Goal: Find contact information: Find contact information

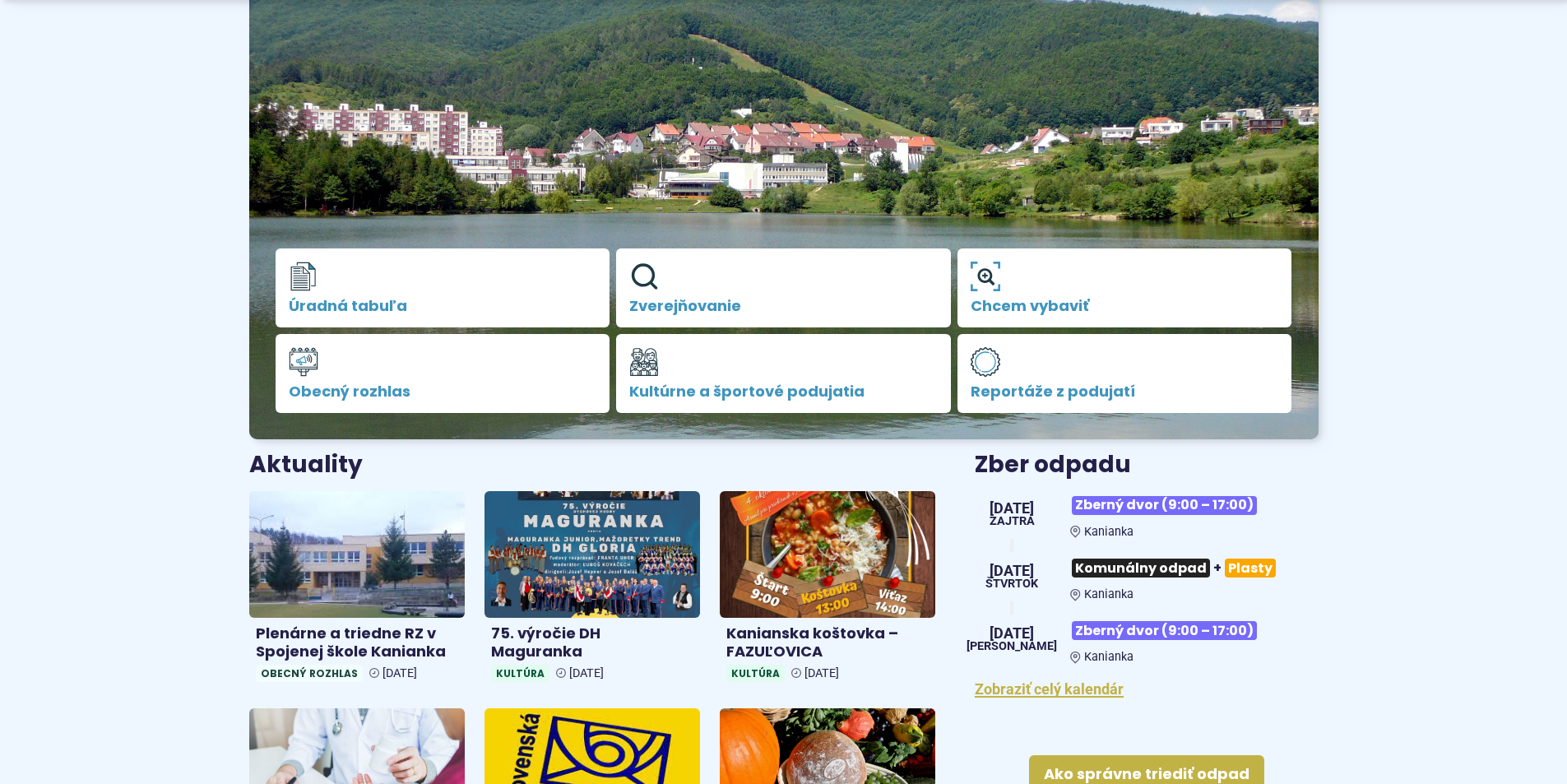
scroll to position [247, 0]
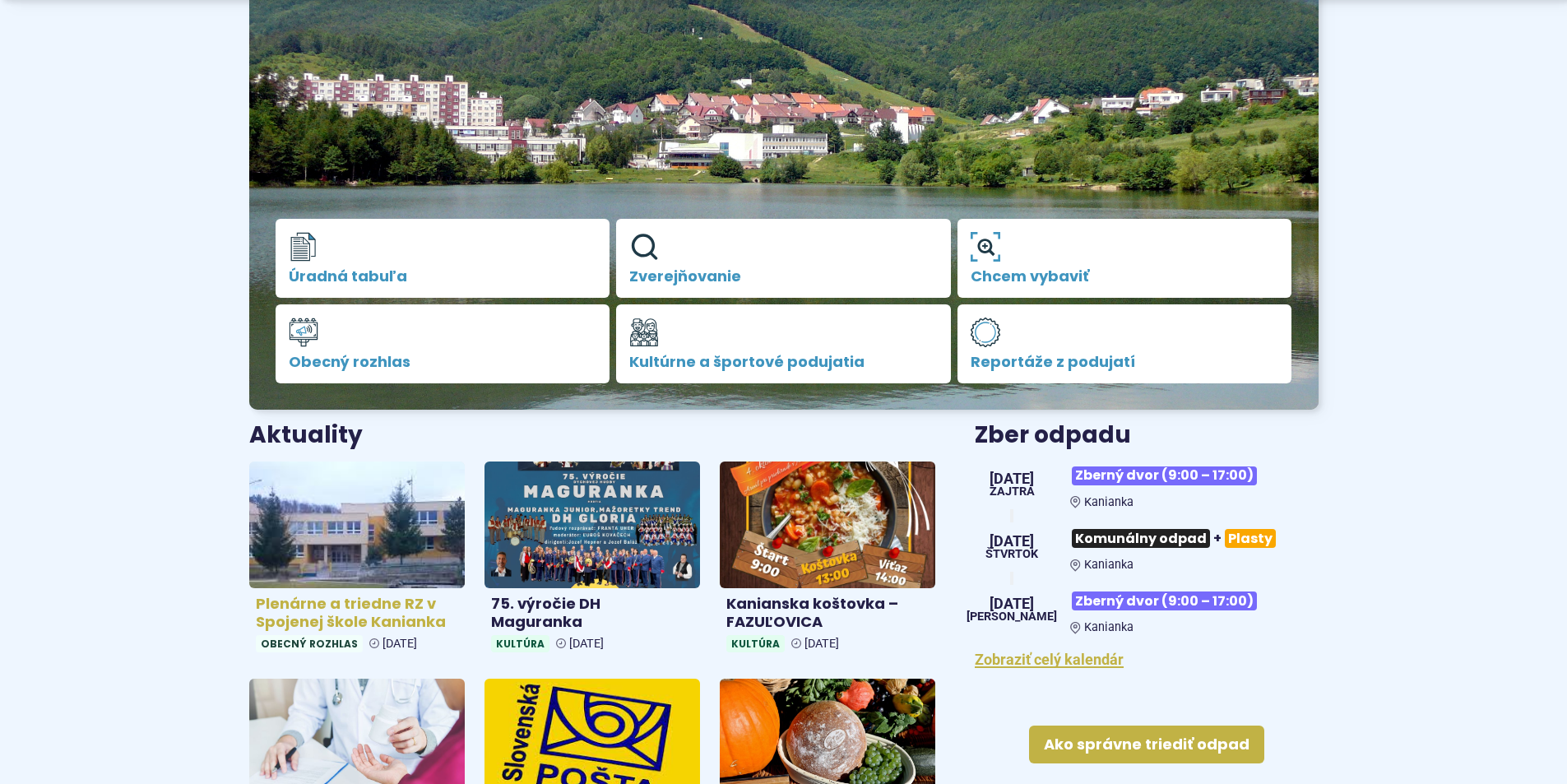
click at [369, 600] on h4 "Plenárne a triedne RZ v Spojenej škole Kanianka" at bounding box center [357, 613] width 202 height 37
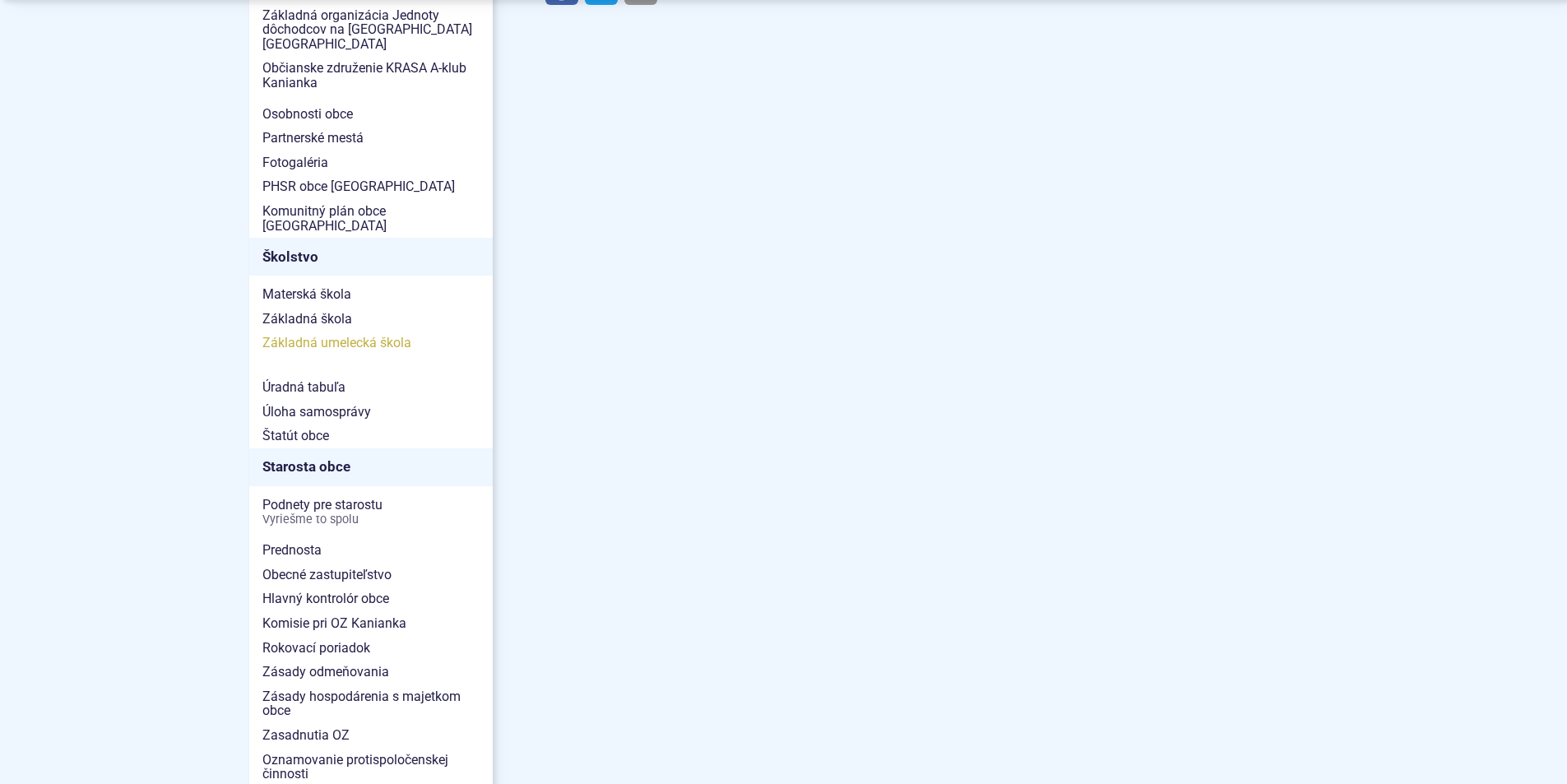
scroll to position [822, 0]
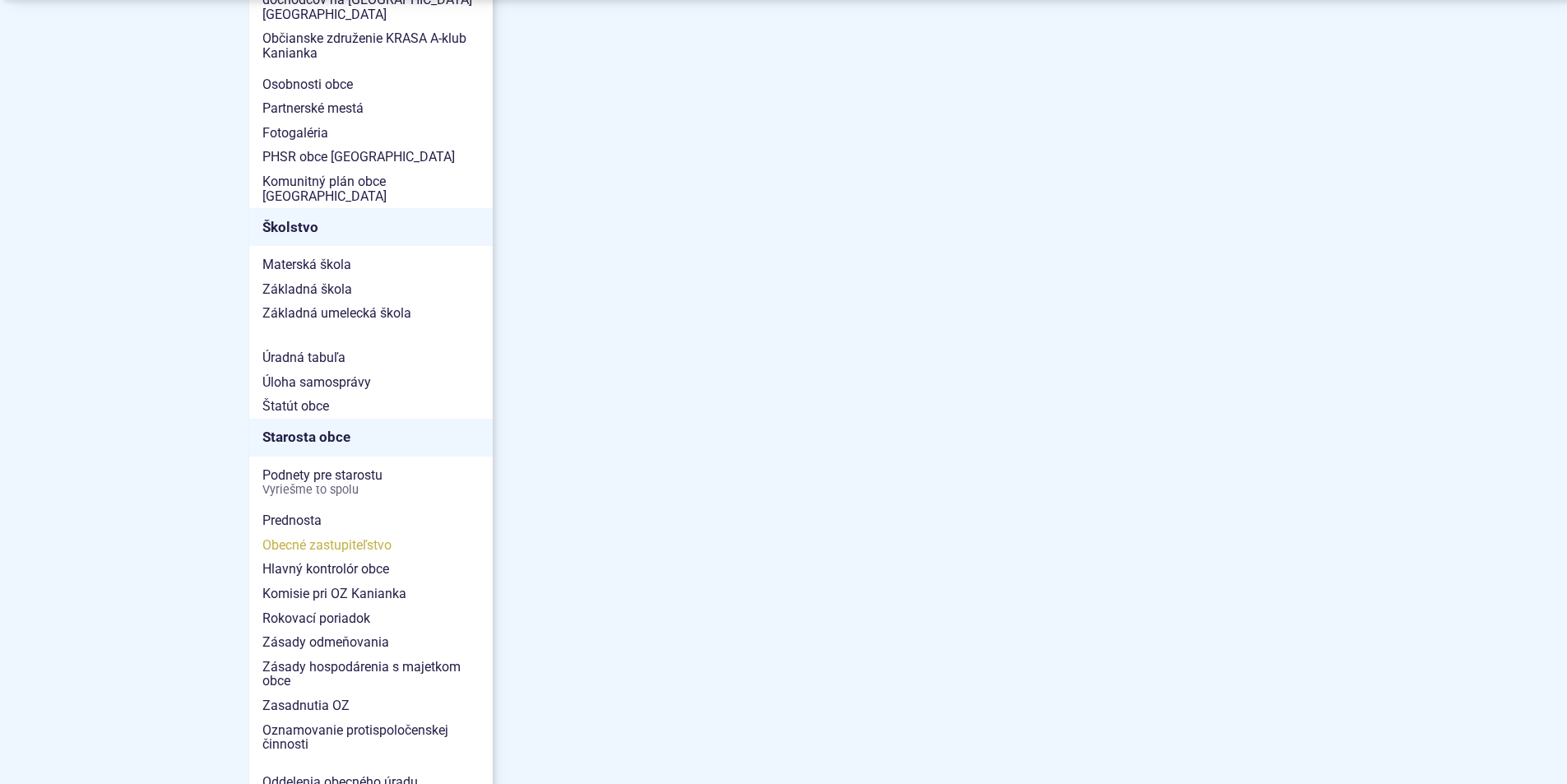
click at [359, 532] on span "Obecné zastupiteľstvo" at bounding box center [371, 544] width 217 height 25
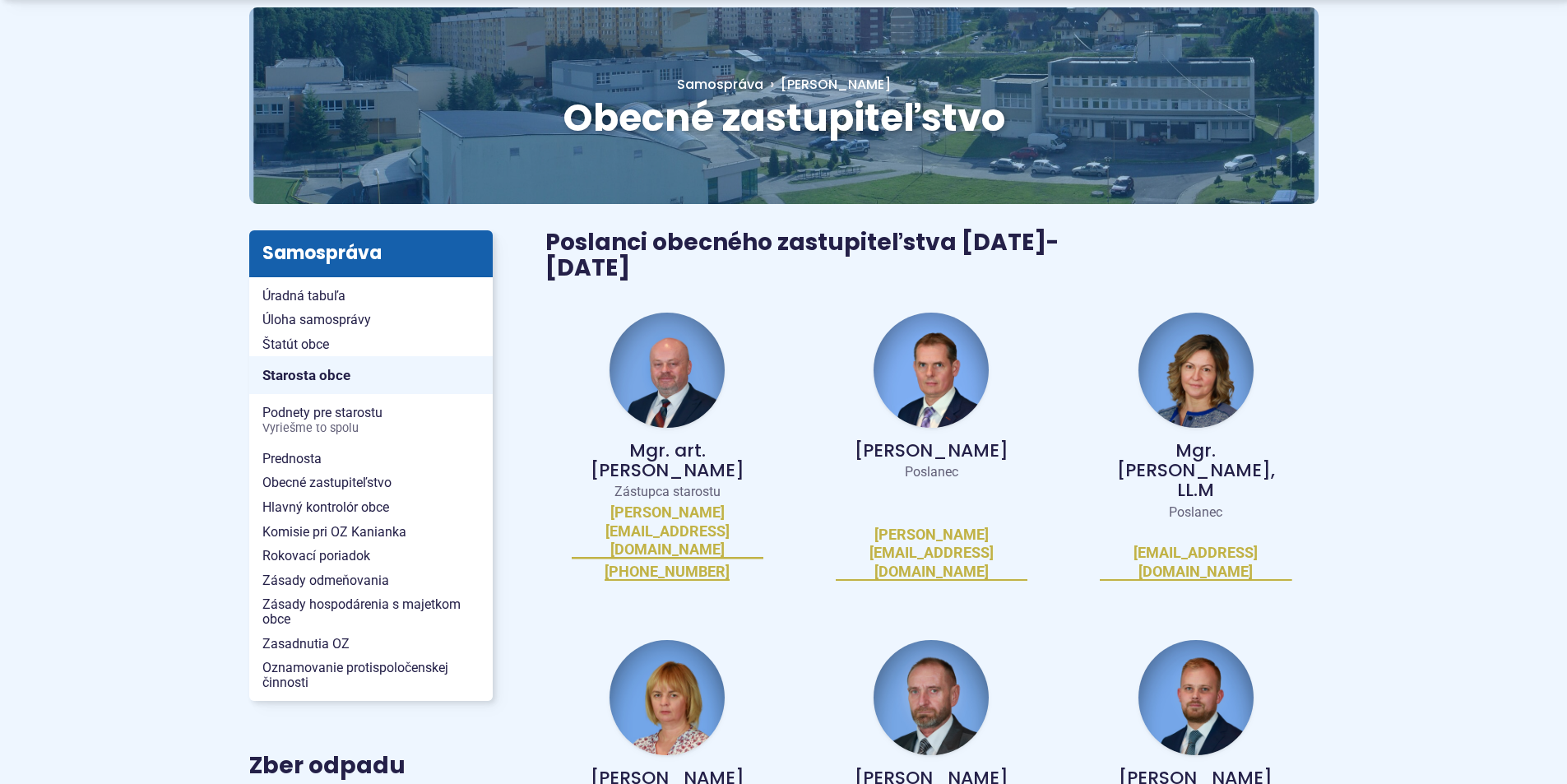
scroll to position [165, 0]
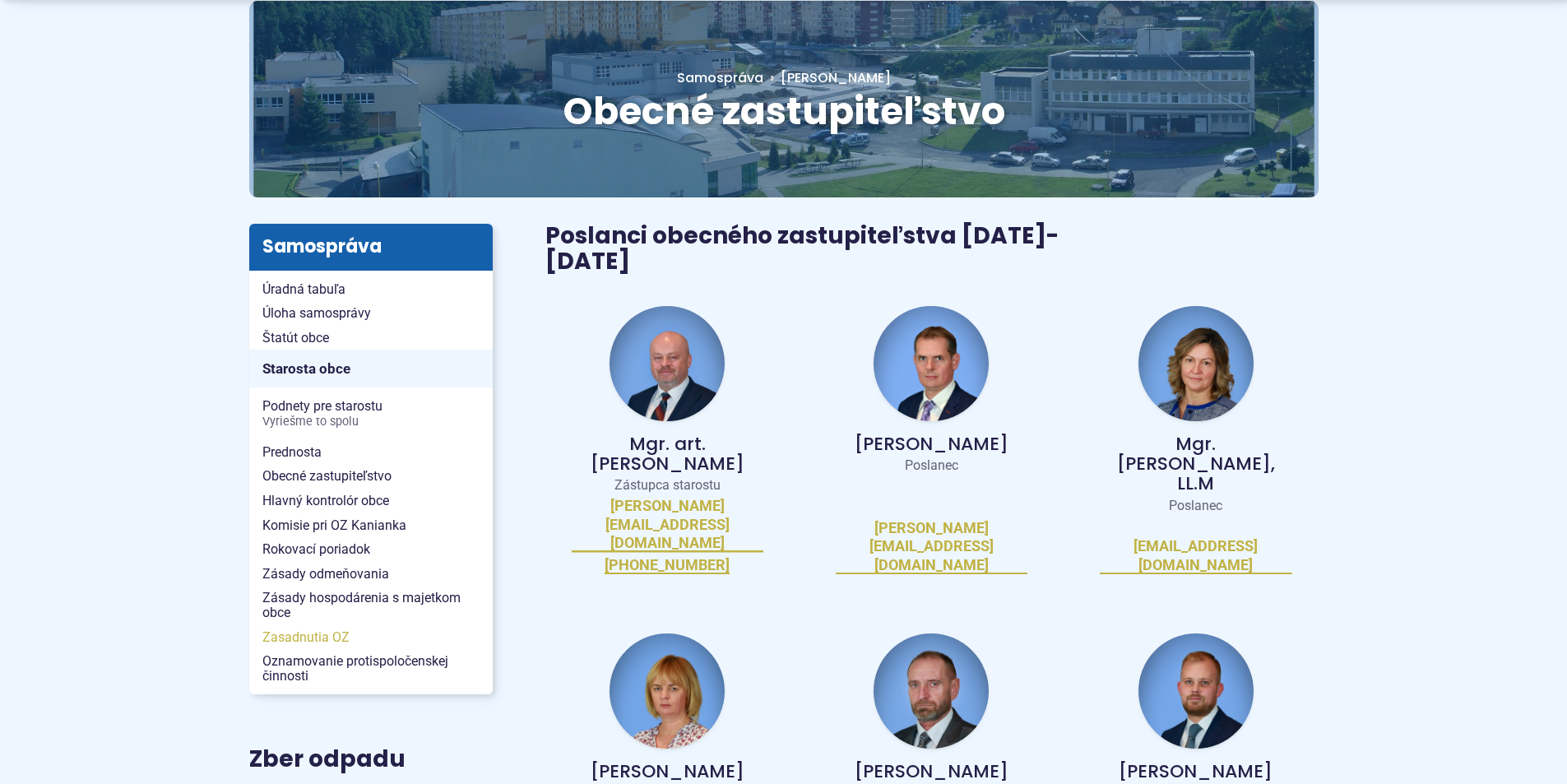
click at [319, 633] on span "Zasadnutia OZ" at bounding box center [371, 637] width 217 height 25
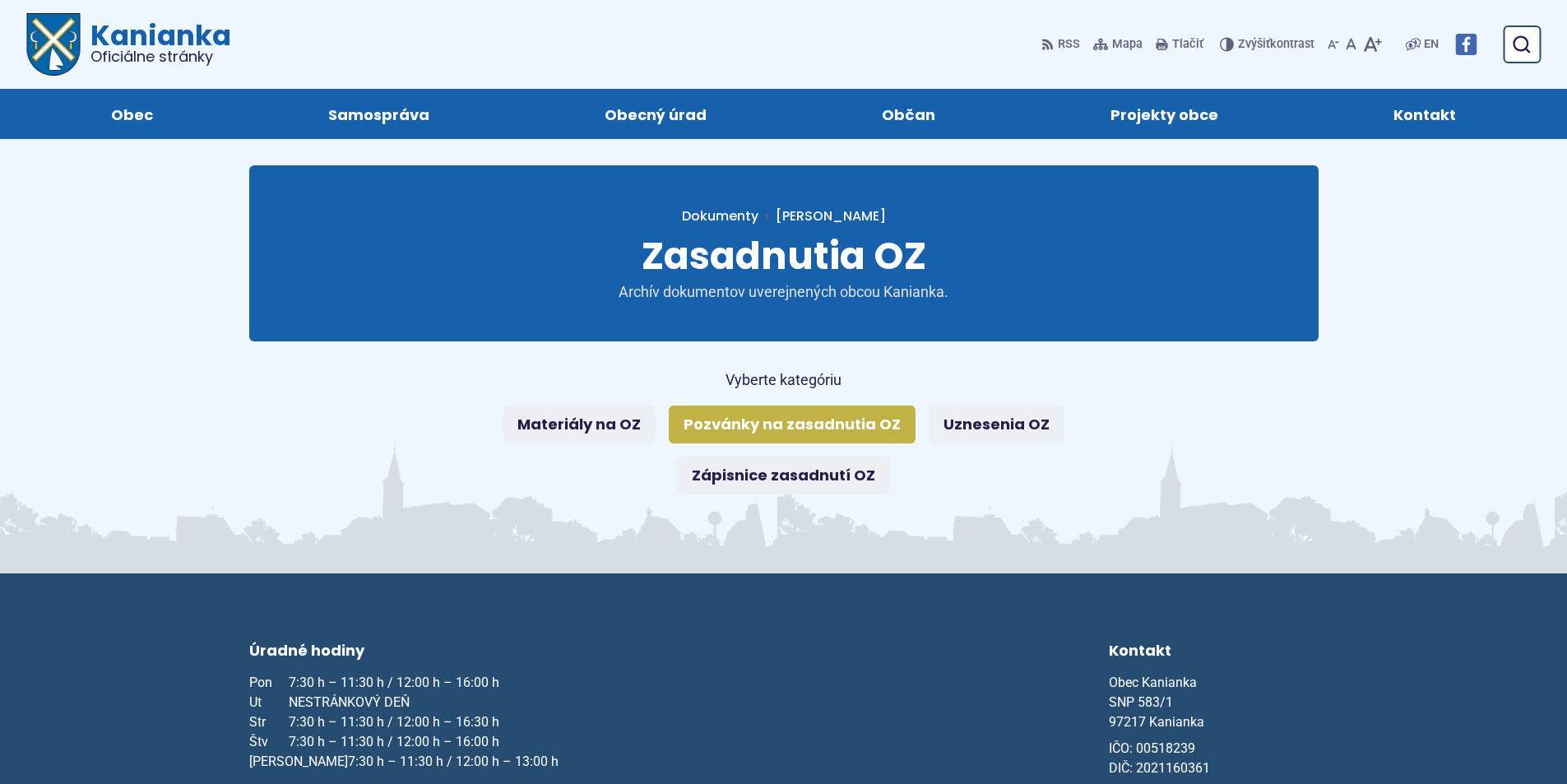
click at [742, 414] on link "Pozvánky na zasadnutia OZ" at bounding box center [793, 424] width 247 height 38
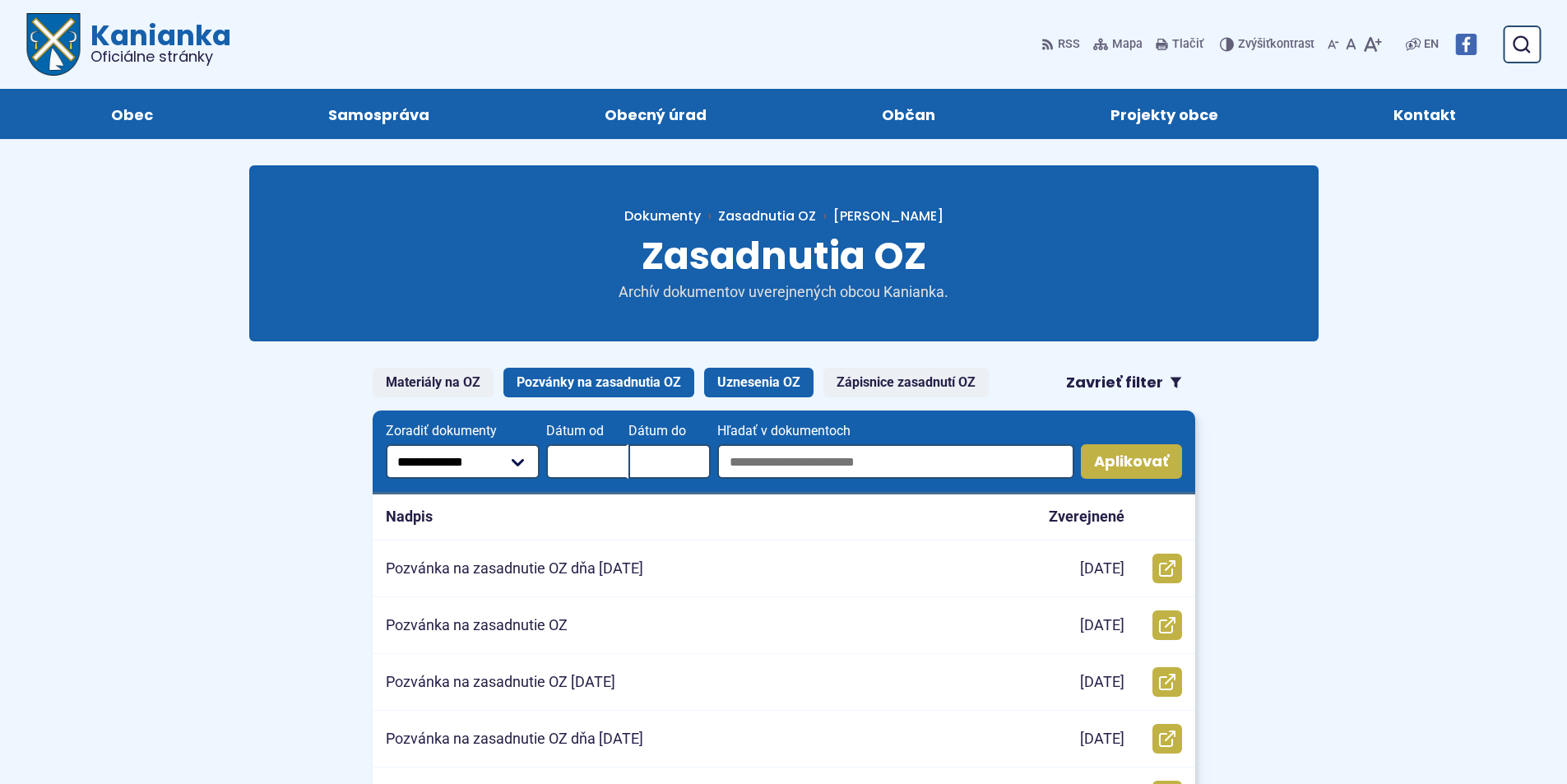
click at [772, 381] on link "Uznesenia OZ" at bounding box center [759, 382] width 110 height 29
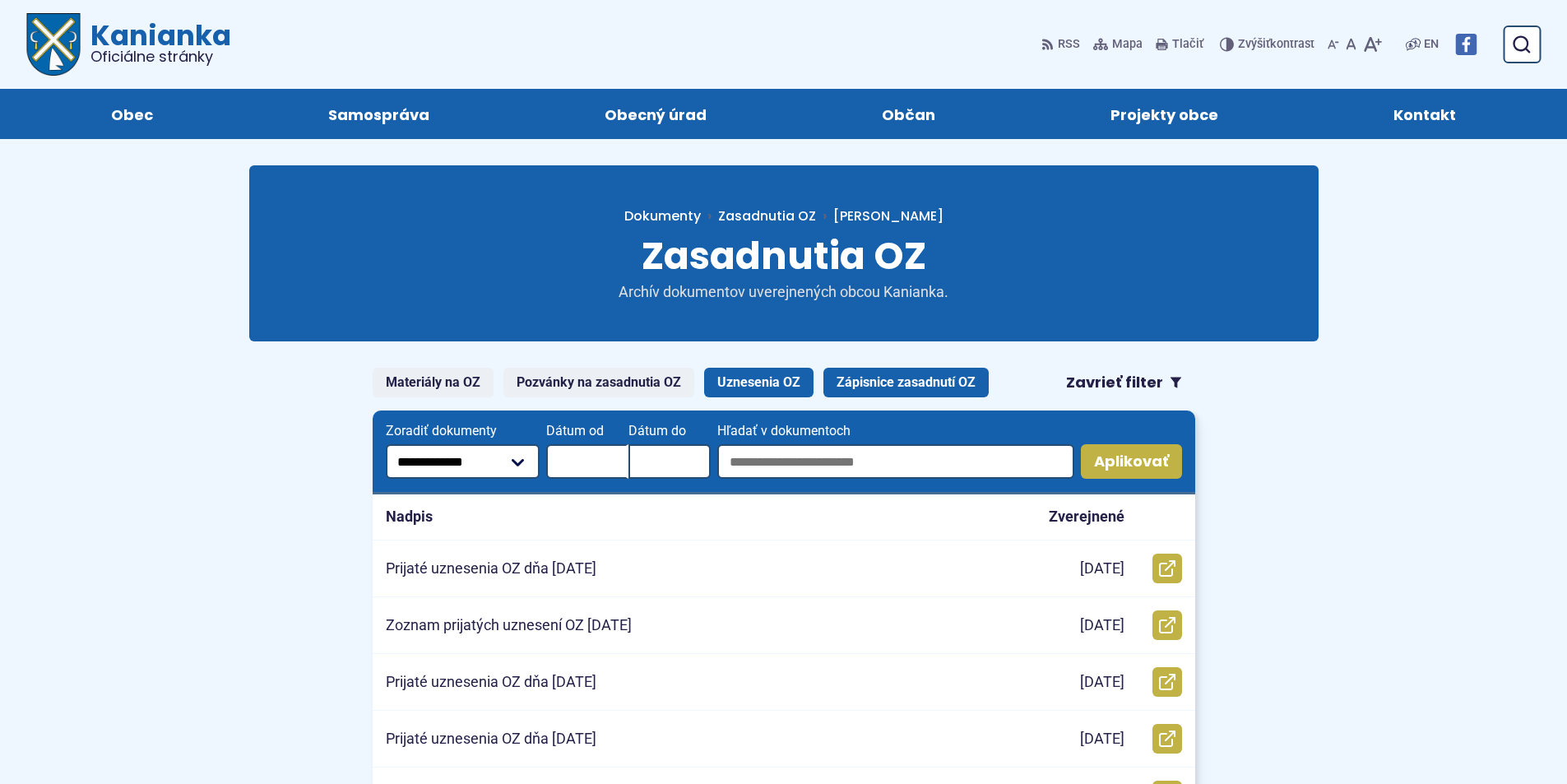
click at [927, 368] on link "Zápisnice zasadnutí OZ" at bounding box center [906, 382] width 166 height 29
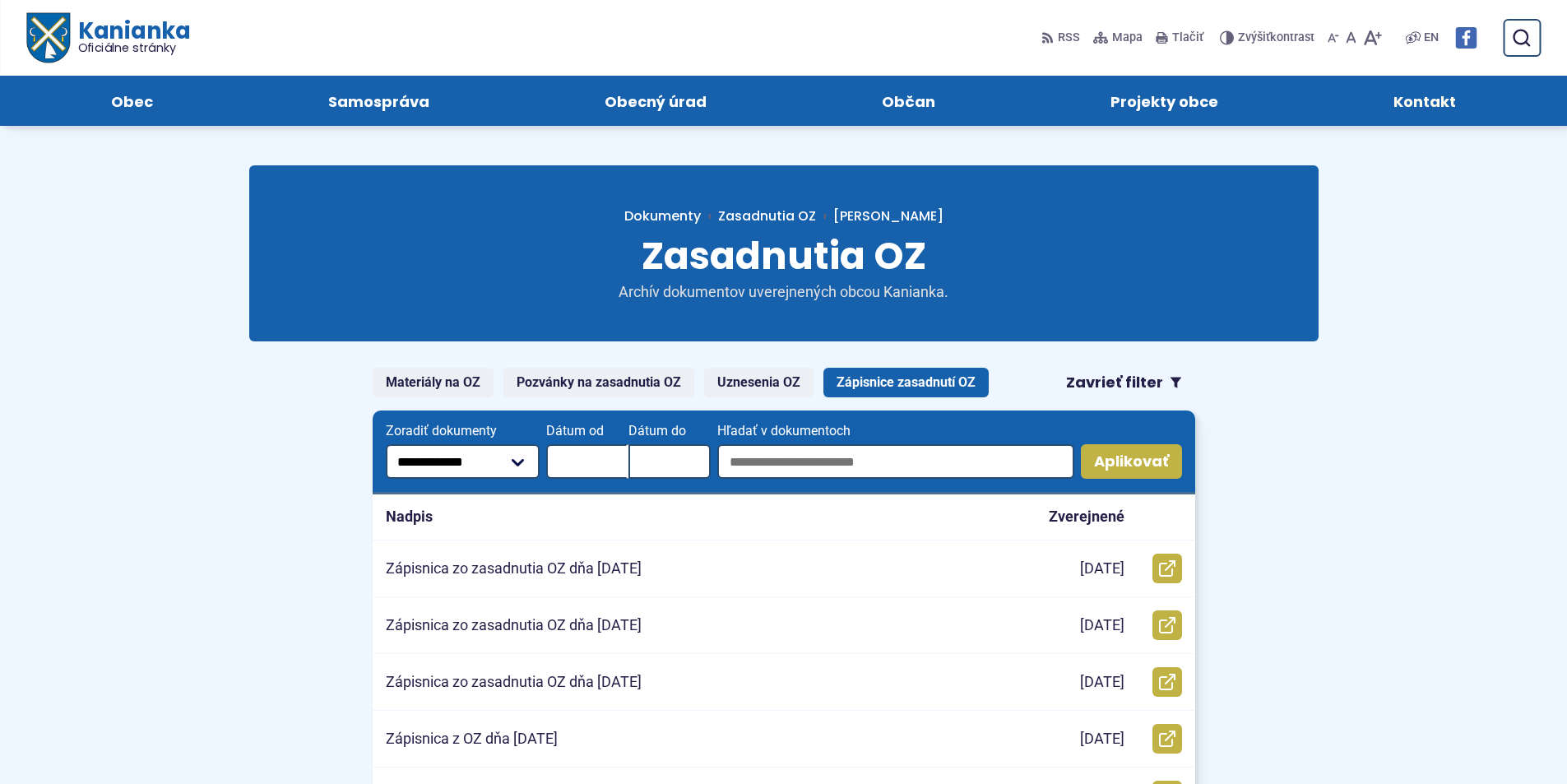
click at [1399, 93] on span "Kontakt" at bounding box center [1425, 101] width 62 height 50
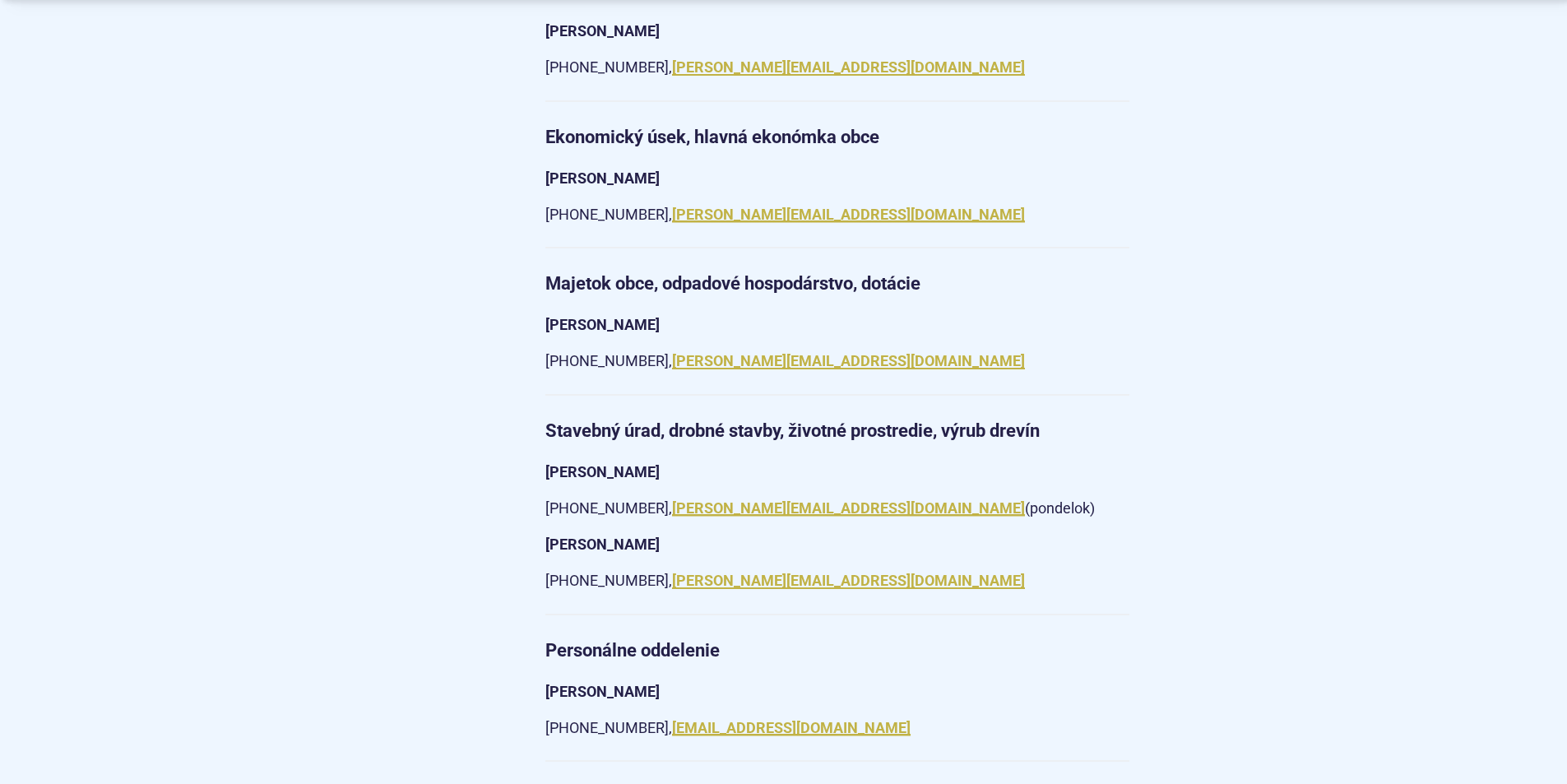
scroll to position [2385, 0]
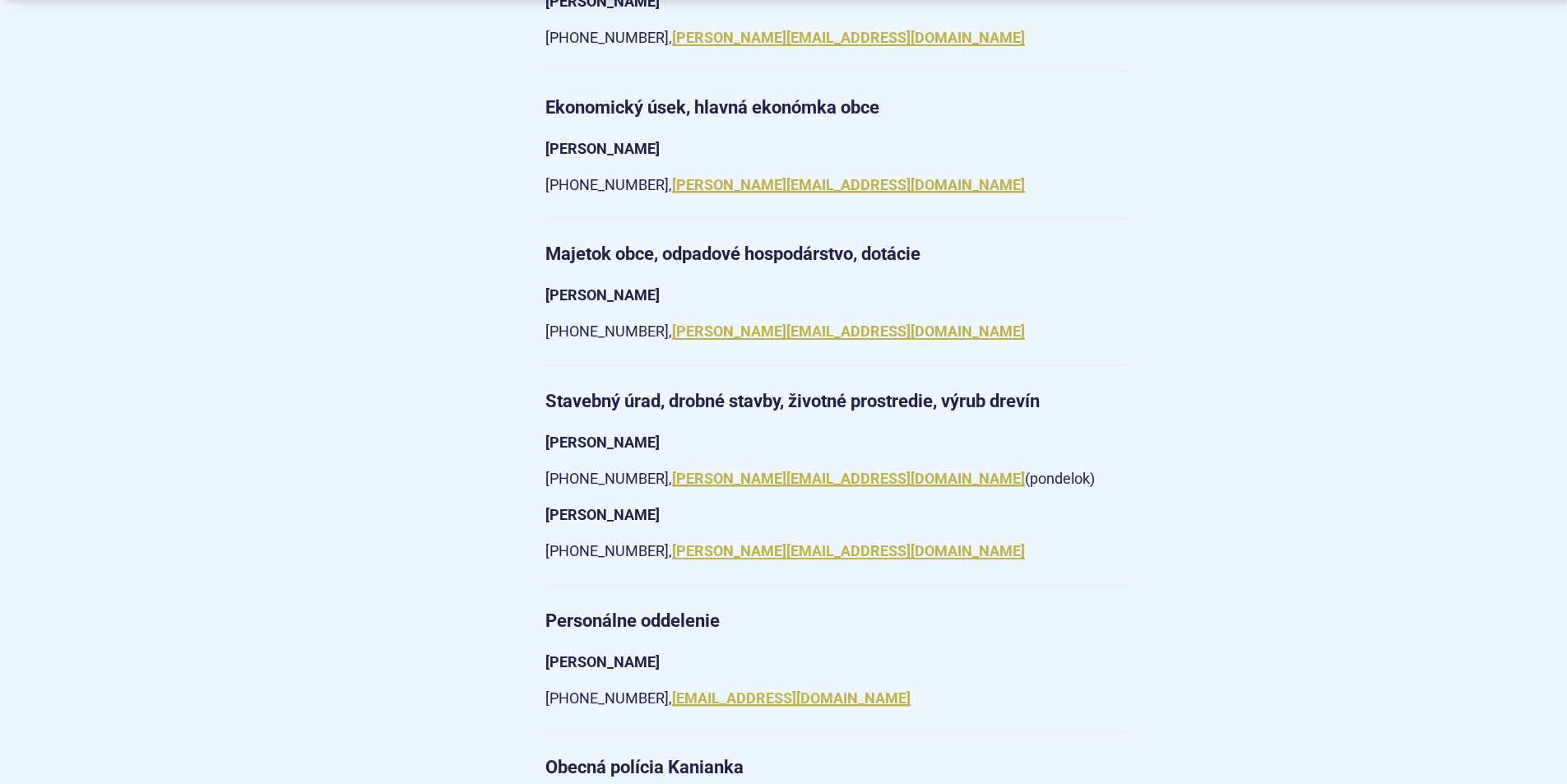
drag, startPoint x: 712, startPoint y: 490, endPoint x: 578, endPoint y: 498, distance: 134.2
click at [578, 502] on p "Ing. Miroslava Peciarová" at bounding box center [838, 515] width 584 height 26
copy strong "Miroslava Peciarová"
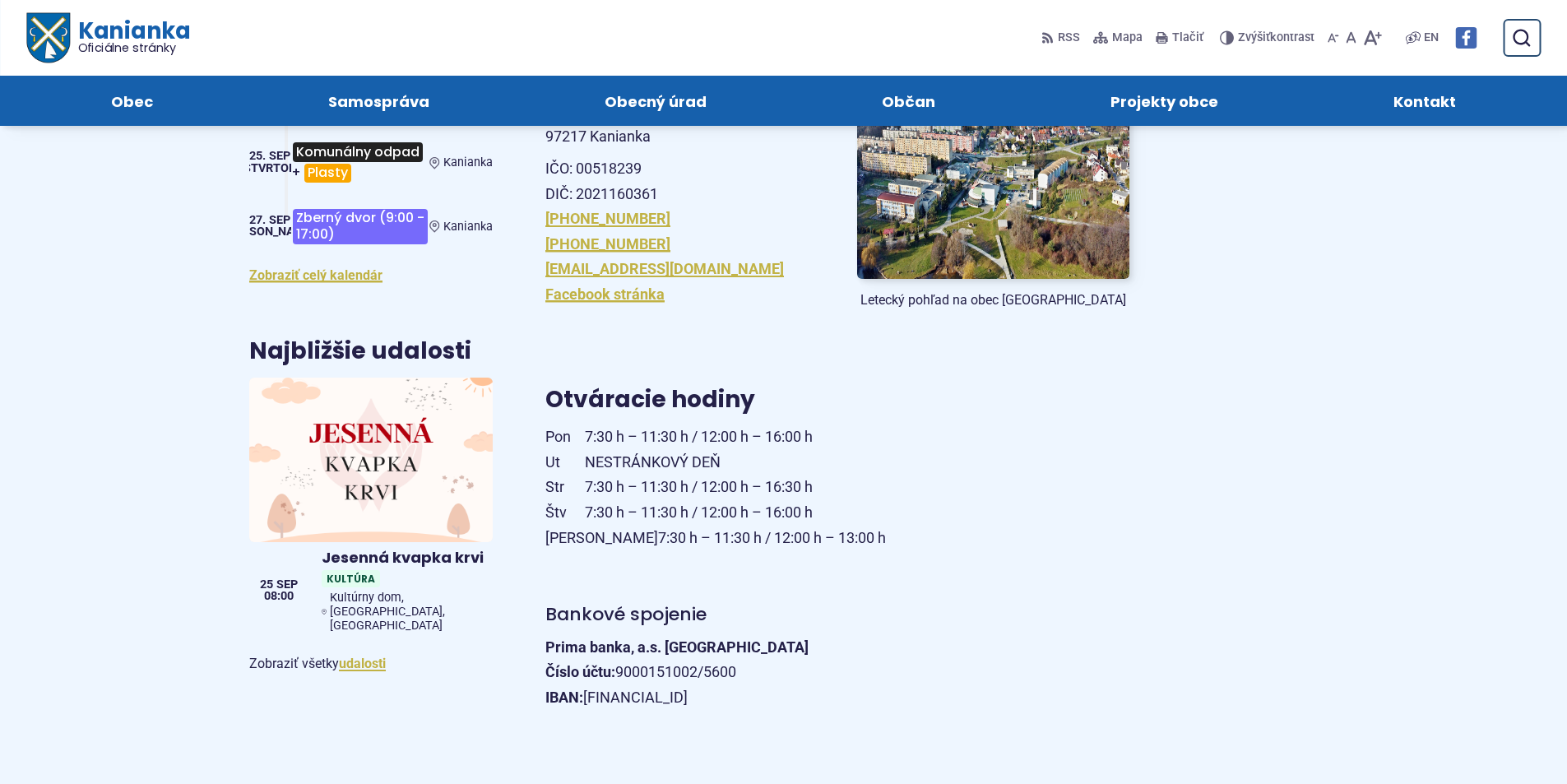
scroll to position [267, 0]
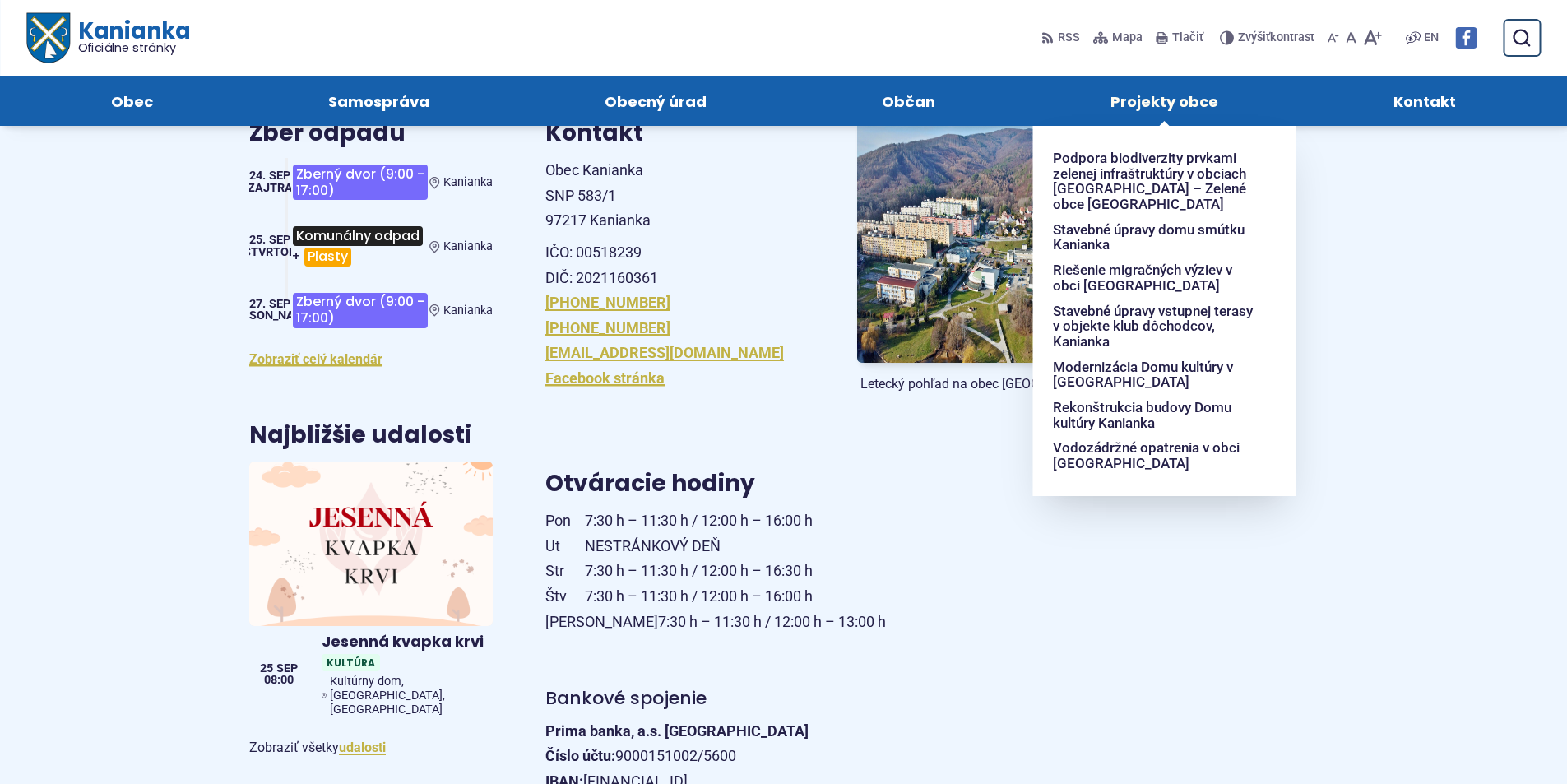
click at [1154, 108] on span "Projekty obce" at bounding box center [1164, 101] width 108 height 50
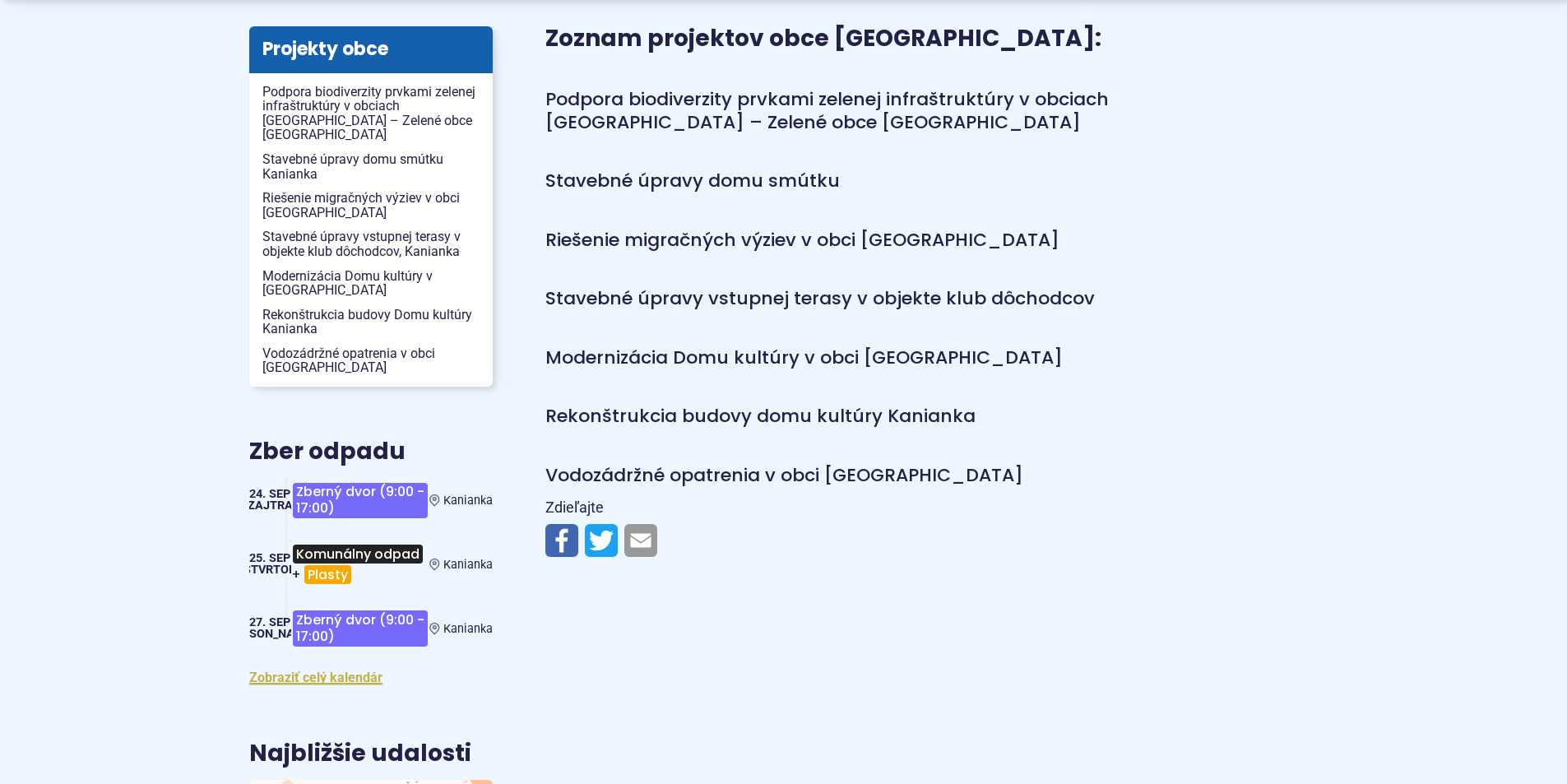
scroll to position [411, 0]
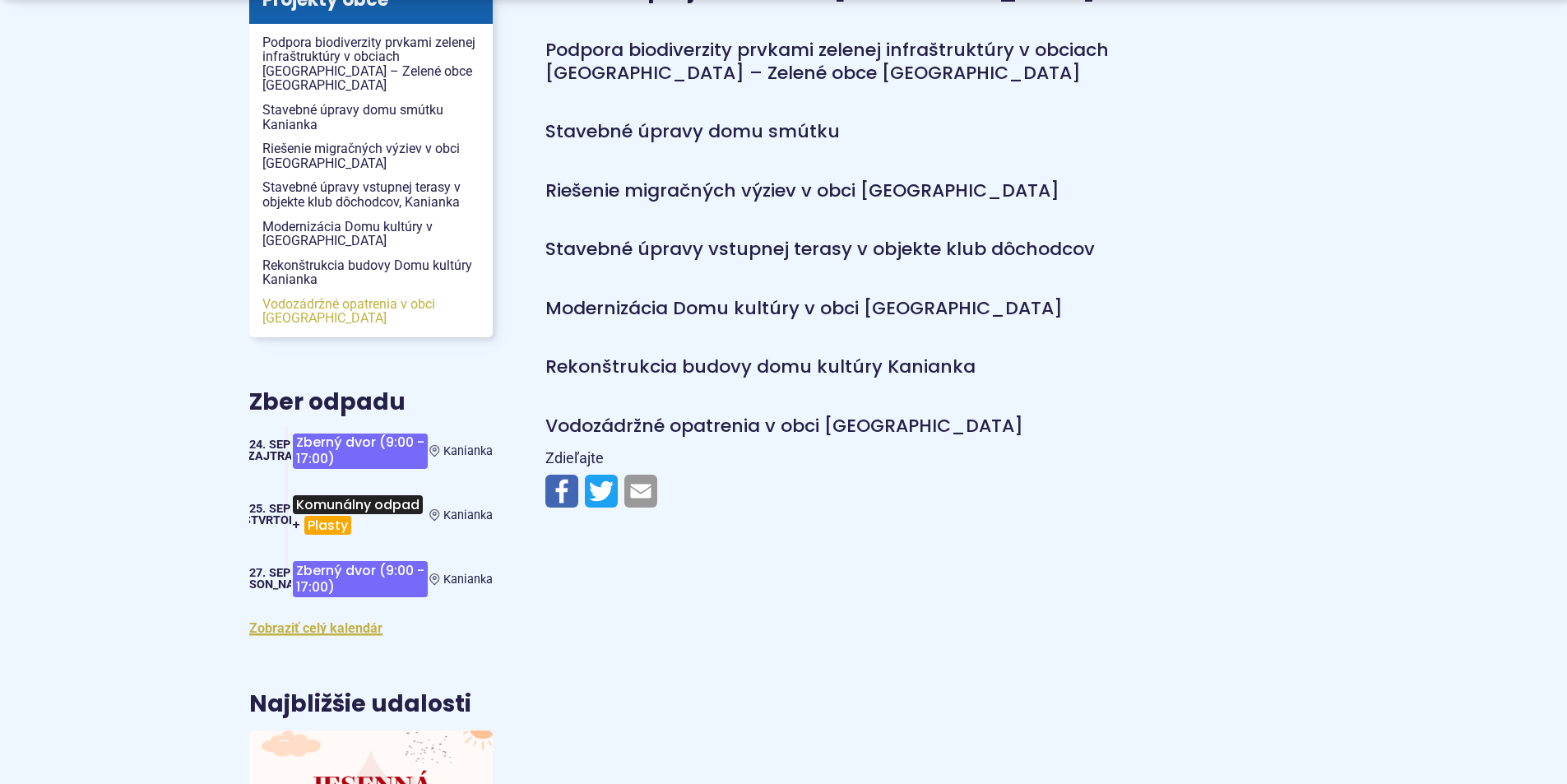
click at [307, 293] on span "Vodozádržné opatrenia v obci [GEOGRAPHIC_DATA]" at bounding box center [371, 311] width 217 height 38
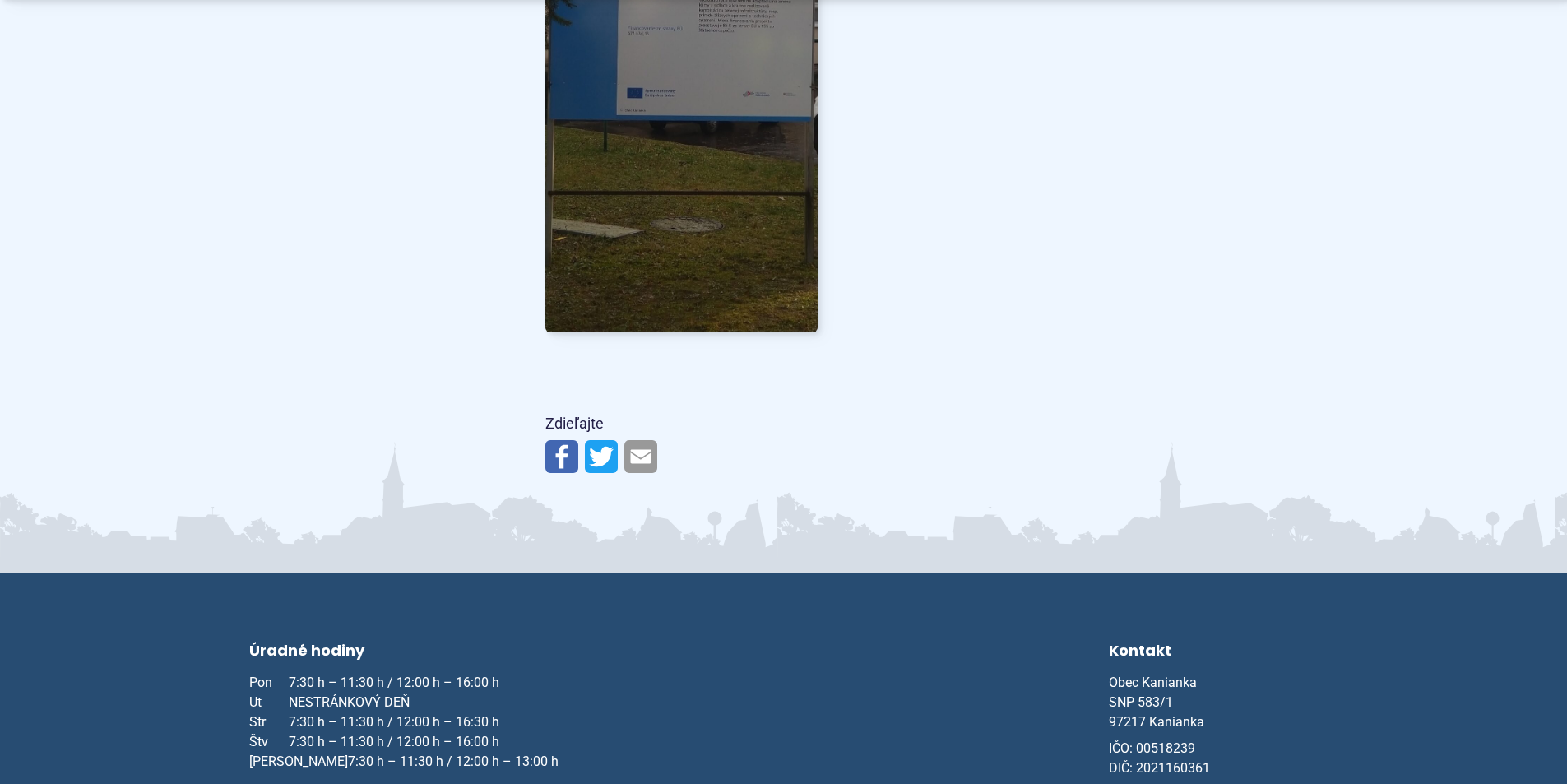
scroll to position [2304, 0]
